Goal: Check status: Check status

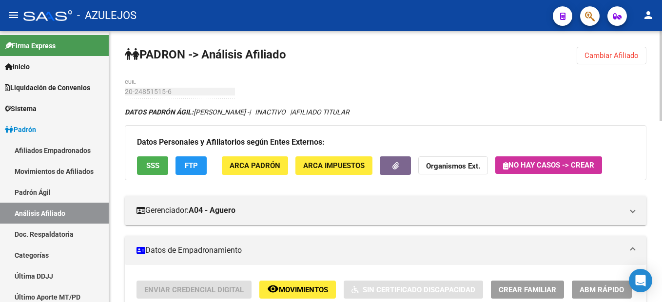
click at [627, 58] on span "Cambiar Afiliado" at bounding box center [612, 55] width 54 height 9
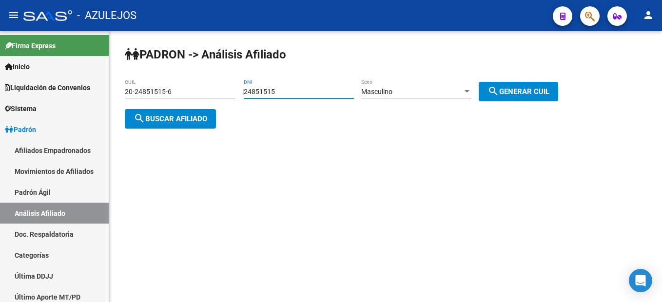
drag, startPoint x: 332, startPoint y: 92, endPoint x: 124, endPoint y: 73, distance: 208.6
click at [124, 73] on div "PADRON -> Análisis Afiliado 20-24851515-6 CUIL | 24851515 DNI Masculino Sexo se…" at bounding box center [385, 95] width 553 height 129
type input "6"
type input "31632299"
click at [445, 94] on div "Masculino" at bounding box center [411, 92] width 101 height 8
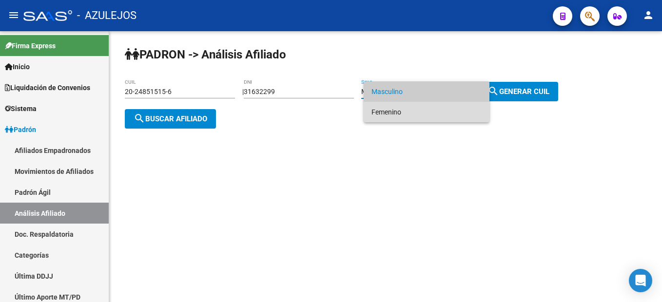
click at [429, 113] on span "Femenino" at bounding box center [427, 112] width 110 height 20
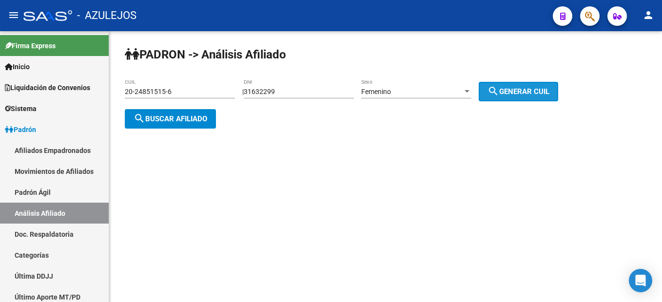
click at [550, 97] on button "search Generar CUIL" at bounding box center [518, 92] width 79 height 20
type input "27-31632299-4"
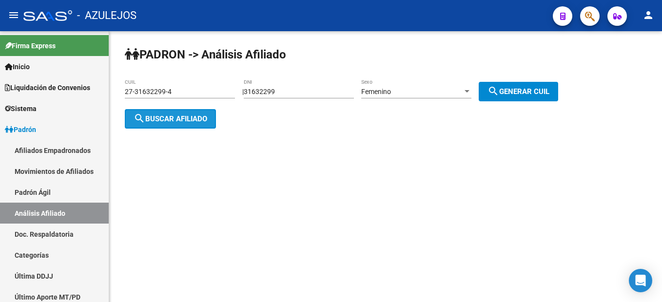
click at [174, 119] on span "search Buscar afiliado" at bounding box center [171, 119] width 74 height 9
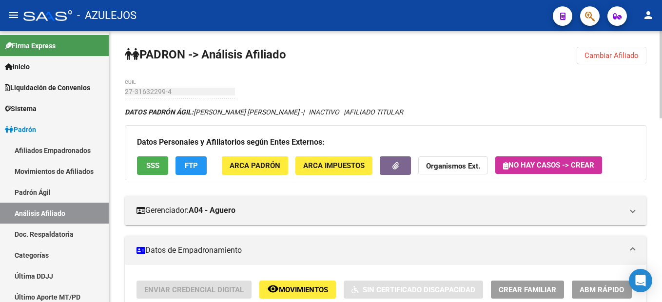
click at [598, 52] on span "Cambiar Afiliado" at bounding box center [612, 55] width 54 height 9
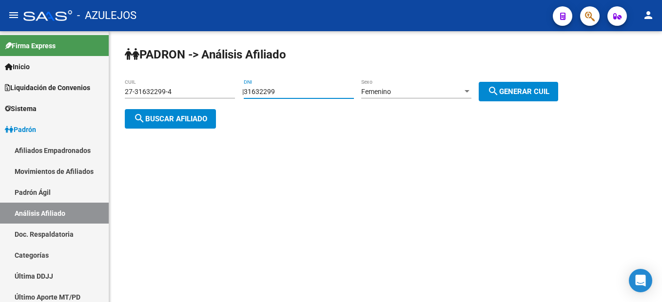
drag, startPoint x: 302, startPoint y: 92, endPoint x: 172, endPoint y: 72, distance: 131.7
click at [172, 72] on div "PADRON -> Análisis Afiliado 27-31632299-4 CUIL | 31632299 DNI Femenino Sexo sea…" at bounding box center [385, 95] width 553 height 129
type input "27354264"
click at [411, 92] on div "Femenino" at bounding box center [411, 92] width 101 height 8
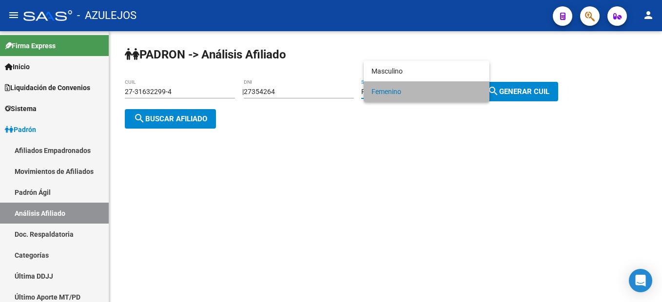
click at [411, 92] on span "Femenino" at bounding box center [427, 91] width 110 height 20
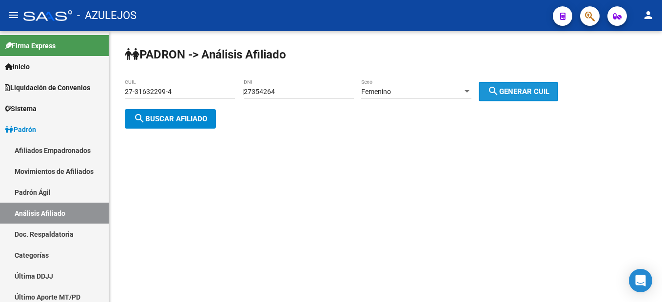
click at [547, 96] on button "search Generar CUIL" at bounding box center [518, 92] width 79 height 20
click at [150, 118] on span "search Buscar afiliado" at bounding box center [171, 119] width 74 height 9
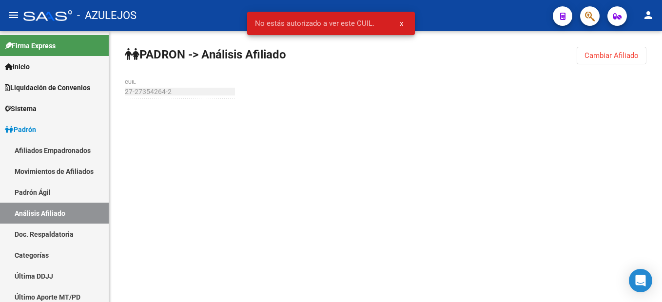
click at [617, 53] on span "Cambiar Afiliado" at bounding box center [612, 55] width 54 height 9
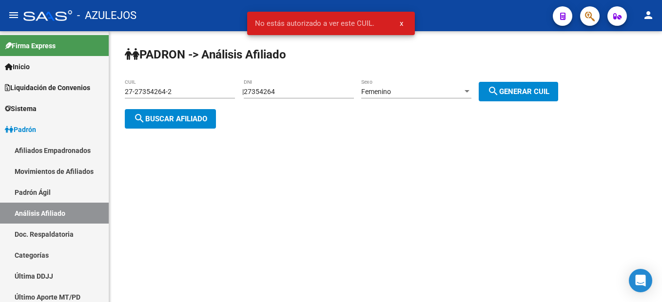
click at [132, 90] on input "27-27354264-2" at bounding box center [180, 92] width 110 height 8
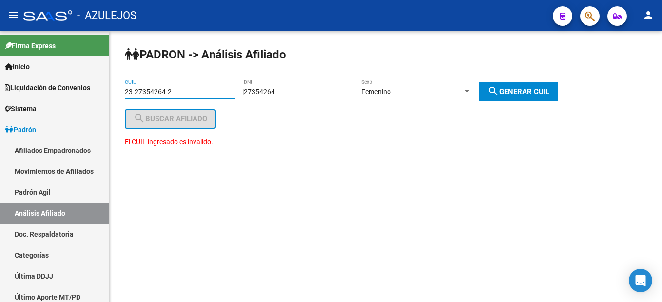
click at [539, 92] on span "search Generar CUIL" at bounding box center [519, 91] width 62 height 9
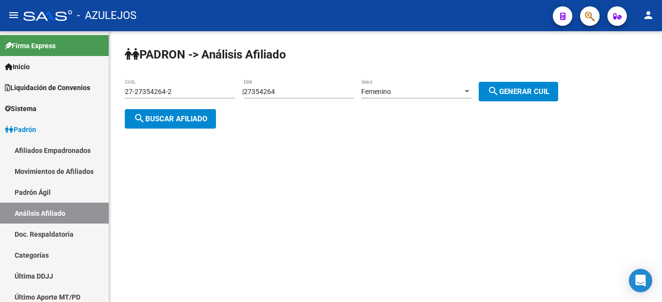
click at [211, 120] on button "search Buscar afiliado" at bounding box center [170, 119] width 91 height 20
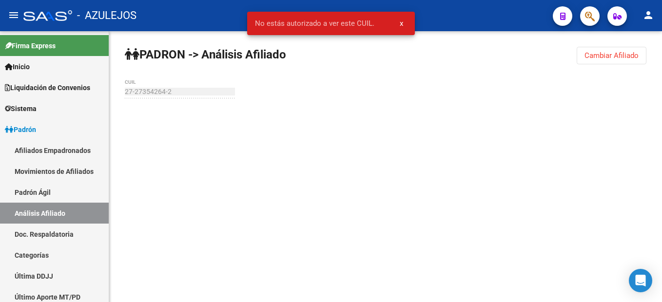
click at [624, 53] on span "Cambiar Afiliado" at bounding box center [612, 55] width 54 height 9
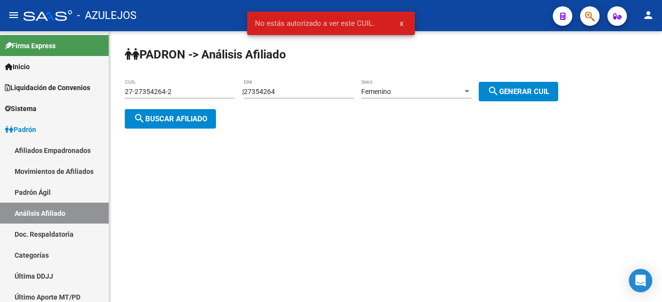
click at [130, 90] on input "27-27354264-2" at bounding box center [180, 92] width 110 height 8
click at [131, 92] on input "27-27354264-2" at bounding box center [180, 92] width 110 height 8
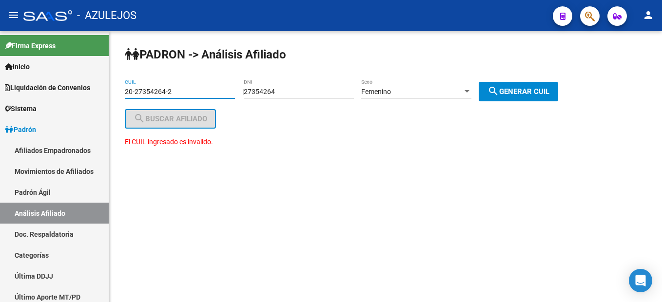
click at [512, 88] on span "search Generar CUIL" at bounding box center [519, 91] width 62 height 9
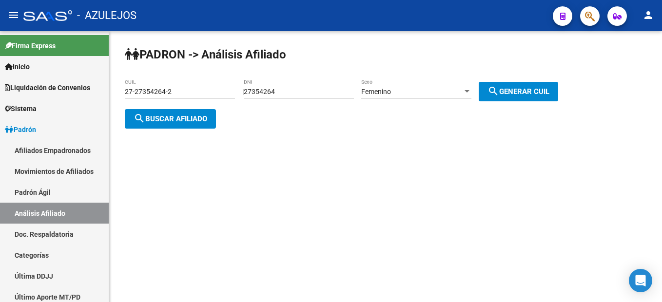
click at [165, 121] on span "search Buscar afiliado" at bounding box center [171, 119] width 74 height 9
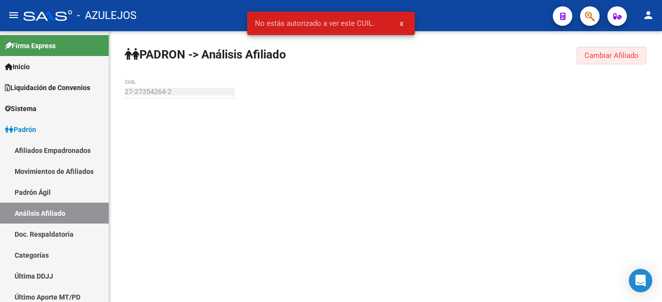
click at [631, 54] on span "Cambiar Afiliado" at bounding box center [612, 55] width 54 height 9
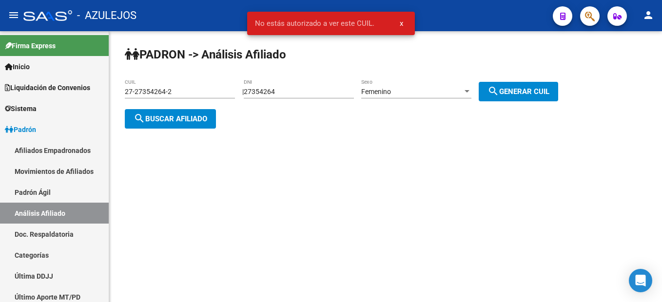
click at [130, 92] on input "27-27354264-2" at bounding box center [180, 92] width 110 height 8
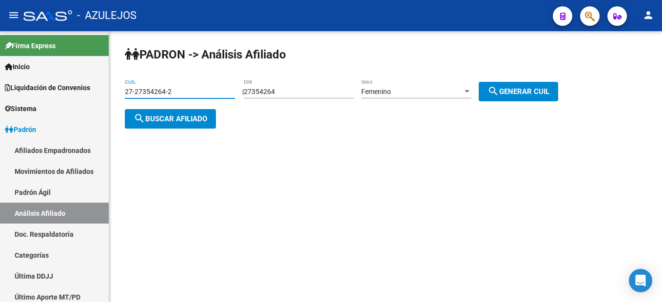
click at [133, 92] on input "27-27354264-2" at bounding box center [180, 92] width 110 height 8
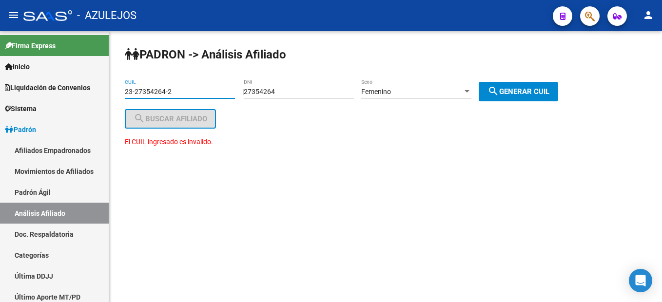
click at [371, 134] on div "PADRON -> Análisis Afiliado 23-27354264-2 CUIL | 27354264 DNI Femenino Sexo sea…" at bounding box center [385, 106] width 553 height 150
click at [132, 93] on input "23-27354264-2" at bounding box center [180, 92] width 110 height 8
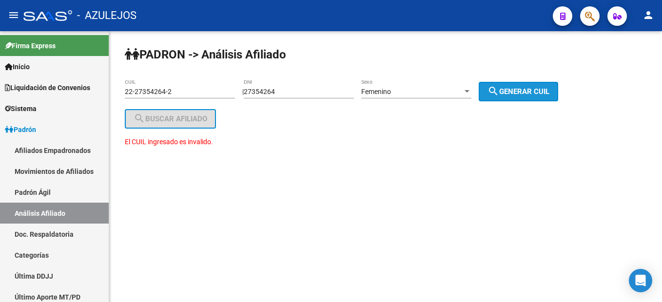
click at [490, 95] on button "search Generar CUIL" at bounding box center [518, 92] width 79 height 20
type input "27-27354264-2"
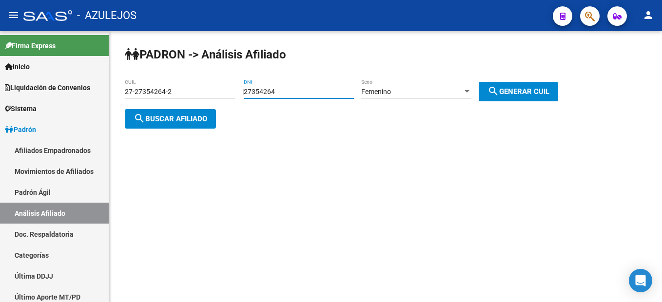
drag, startPoint x: 296, startPoint y: 93, endPoint x: 239, endPoint y: 91, distance: 56.6
click at [239, 91] on app-analisis-afiliado "PADRON -> Análisis Afiliado 27-27354264-2 CUIL | 27354264 DNI Femenino Sexo sea…" at bounding box center [345, 105] width 441 height 35
type input "17764023"
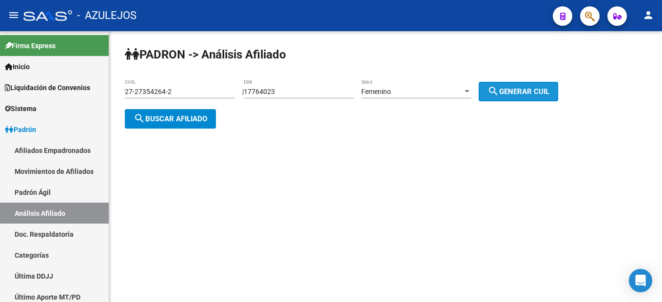
click at [551, 99] on button "search Generar CUIL" at bounding box center [518, 92] width 79 height 20
type input "27-17764023-4"
click at [183, 115] on span "search Buscar afiliado" at bounding box center [171, 119] width 74 height 9
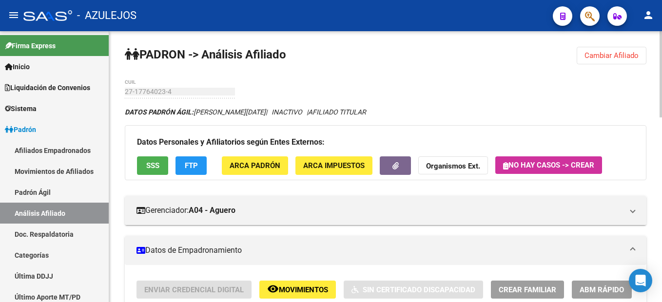
click at [593, 53] on span "Cambiar Afiliado" at bounding box center [612, 55] width 54 height 9
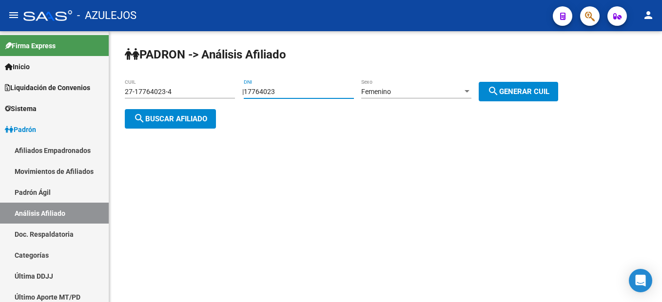
drag, startPoint x: 300, startPoint y: 93, endPoint x: 217, endPoint y: 80, distance: 83.4
click at [217, 88] on app-analisis-afiliado "PADRON -> Análisis Afiliado 27-17764023-4 CUIL | 17764023 DNI Femenino Sexo sea…" at bounding box center [345, 105] width 441 height 35
type input "26561730"
click at [387, 90] on span "Femenino" at bounding box center [376, 92] width 30 height 8
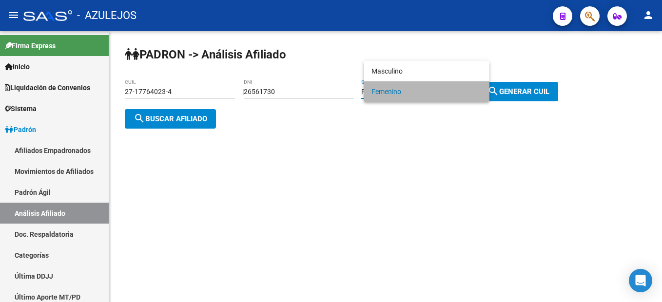
click at [388, 91] on span "Femenino" at bounding box center [427, 91] width 110 height 20
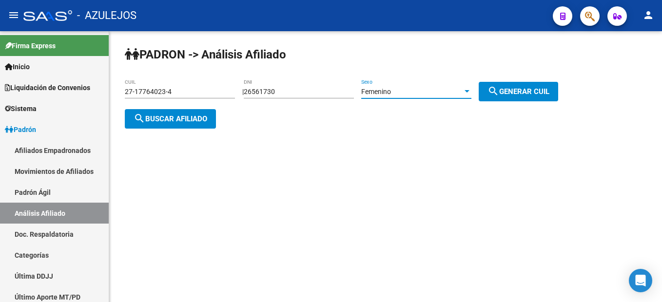
click at [505, 100] on button "search Generar CUIL" at bounding box center [518, 92] width 79 height 20
type input "27-26561730-7"
click at [173, 120] on span "search Buscar afiliado" at bounding box center [171, 119] width 74 height 9
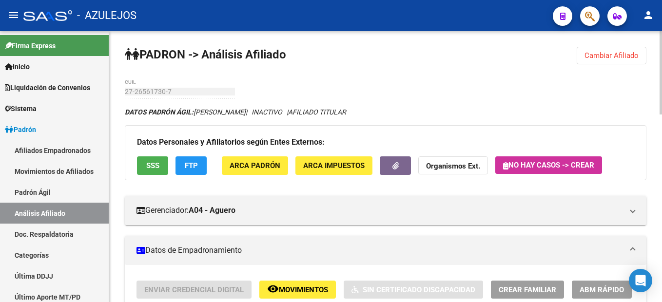
click at [318, 117] on div "DATOS PADRÓN ÁGIL: [PERSON_NAME] | INACTIVO | AFILIADO TITULAR" at bounding box center [386, 112] width 522 height 11
drag, startPoint x: 312, startPoint y: 113, endPoint x: 334, endPoint y: 116, distance: 23.1
click at [334, 116] on icon "DATOS PADRÓN ÁGIL: [PERSON_NAME] | INACTIVO | AFILIADO TITULAR" at bounding box center [235, 112] width 221 height 8
click at [594, 54] on span "Cambiar Afiliado" at bounding box center [612, 55] width 54 height 9
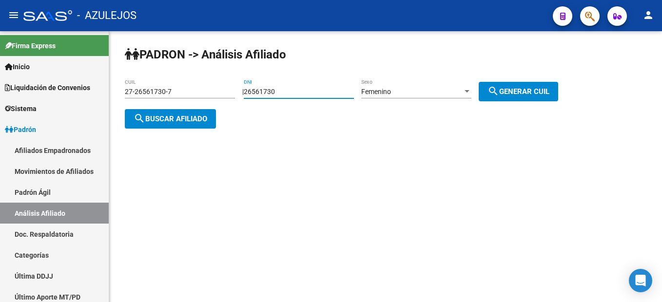
drag, startPoint x: 299, startPoint y: 90, endPoint x: 200, endPoint y: 83, distance: 99.3
click at [200, 88] on app-analisis-afiliado "PADRON -> Análisis Afiliado 27-26561730-7 CUIL | 26561730 DNI Femenino Sexo sea…" at bounding box center [345, 105] width 441 height 35
paste input "748162"
type input "26748162"
click at [423, 93] on div "Femenino" at bounding box center [411, 92] width 101 height 8
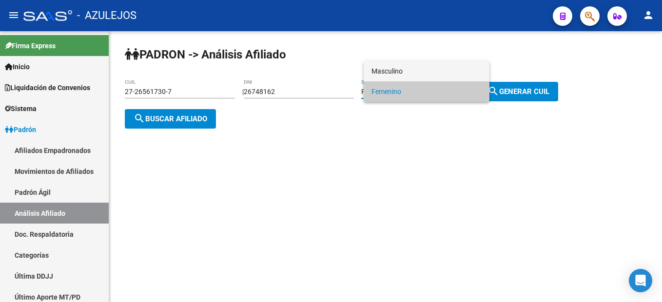
click at [413, 66] on span "Masculino" at bounding box center [427, 71] width 110 height 20
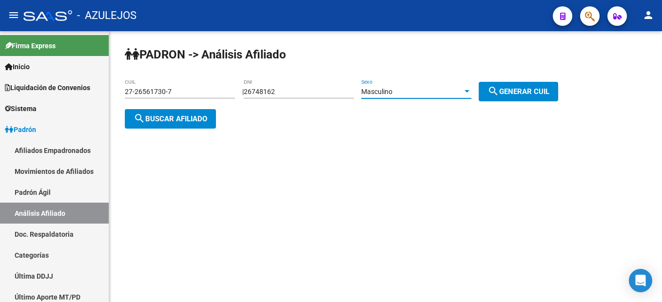
click at [522, 95] on span "search Generar CUIL" at bounding box center [519, 91] width 62 height 9
type input "20-26748162-9"
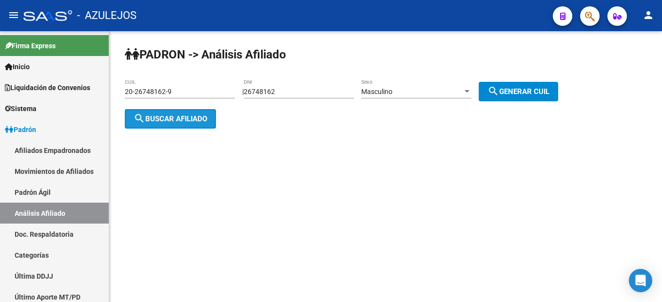
click at [159, 117] on span "search Buscar afiliado" at bounding box center [171, 119] width 74 height 9
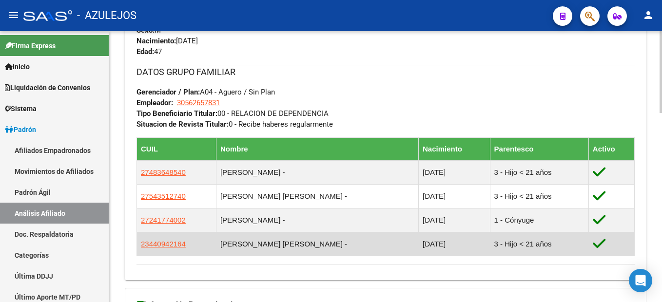
scroll to position [536, 0]
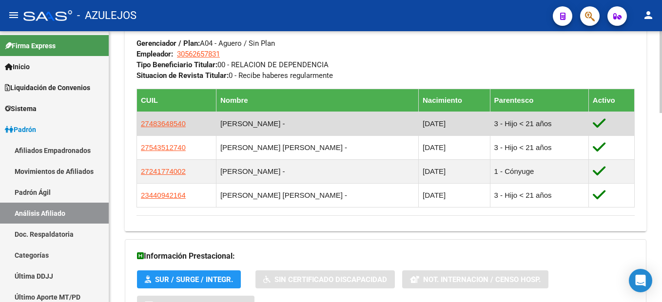
click at [589, 133] on td at bounding box center [612, 124] width 46 height 24
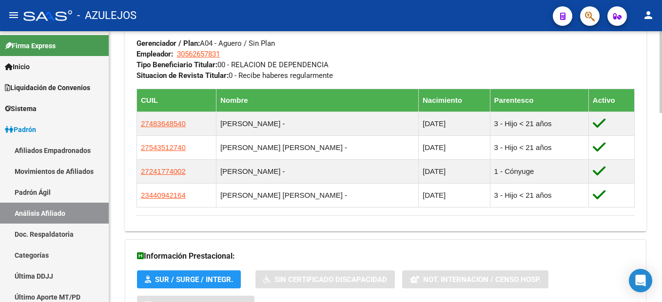
scroll to position [626, 0]
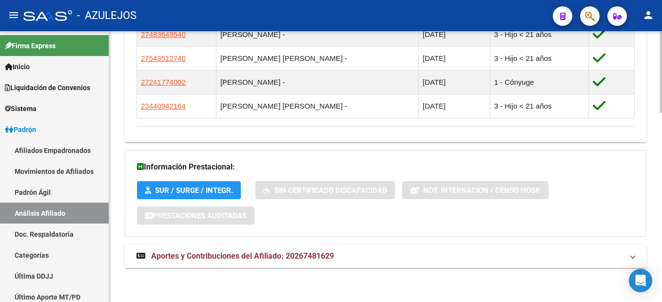
click at [186, 255] on span "Aportes y Contribuciones del Afiliado: 20267481629" at bounding box center [242, 256] width 183 height 9
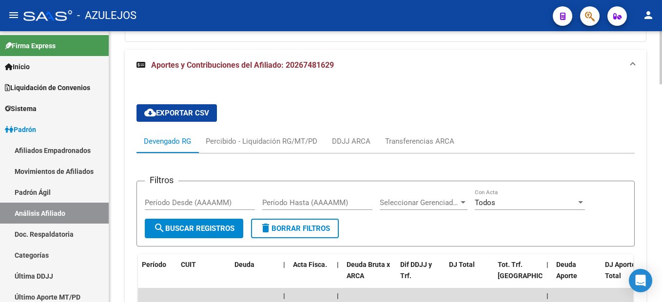
scroll to position [577, 0]
